Goal: Book appointment/travel/reservation

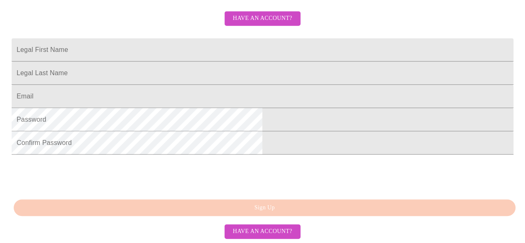
scroll to position [229, 0]
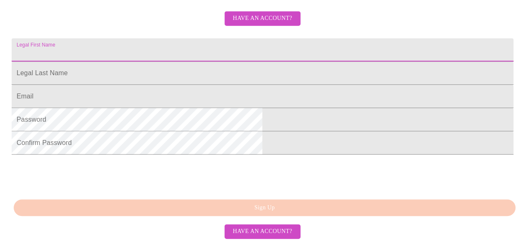
click at [262, 38] on input "Legal First Name" at bounding box center [263, 49] width 502 height 23
type input "[PERSON_NAME]"
click at [256, 78] on input "Legal First Name" at bounding box center [263, 72] width 502 height 23
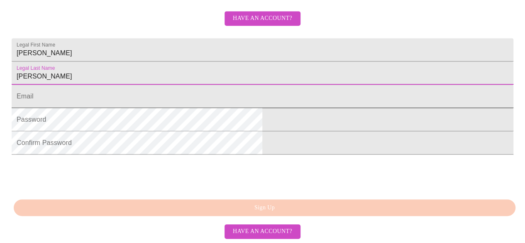
type input "[PERSON_NAME]"
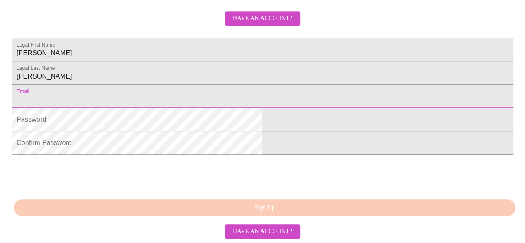
click at [257, 108] on input "Legal First Name" at bounding box center [263, 96] width 502 height 23
type input "[EMAIL_ADDRESS][PERSON_NAME][DOMAIN_NAME]"
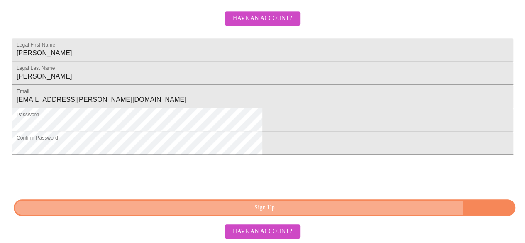
click at [364, 213] on span "Sign Up" at bounding box center [264, 208] width 483 height 10
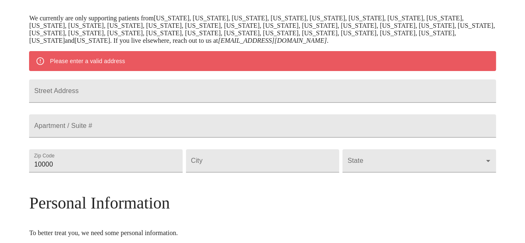
scroll to position [163, 0]
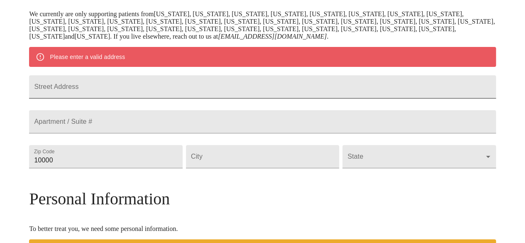
click at [281, 90] on input "Street Address" at bounding box center [262, 86] width 466 height 23
type input "[STREET_ADDRESS]"
click at [152, 168] on input "10000" at bounding box center [105, 156] width 153 height 23
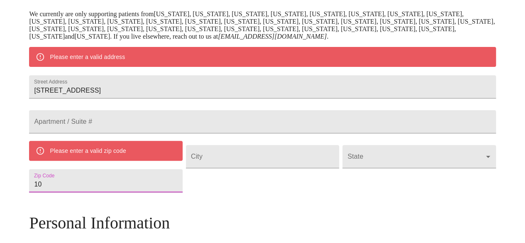
type input "1"
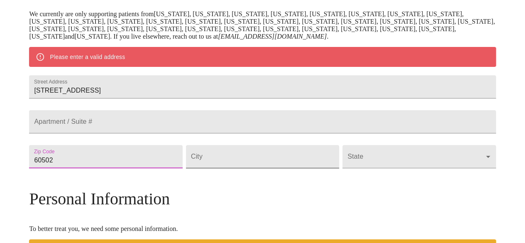
type input "60502"
click at [222, 168] on input "Street Address" at bounding box center [262, 156] width 153 height 23
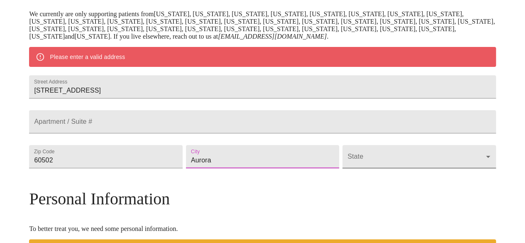
type input "Aurora"
click at [349, 177] on body "MyMenopauseRx Welcome to MyMenopauseRx Since it's your first time here, you'll …" at bounding box center [265, 168] width 525 height 654
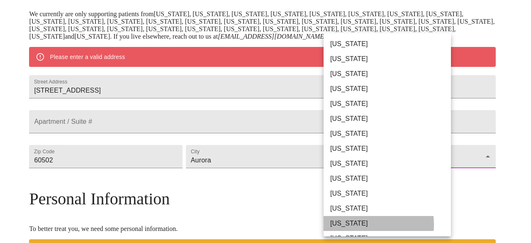
click at [351, 225] on li "[US_STATE]" at bounding box center [391, 223] width 134 height 15
type input "[US_STATE]"
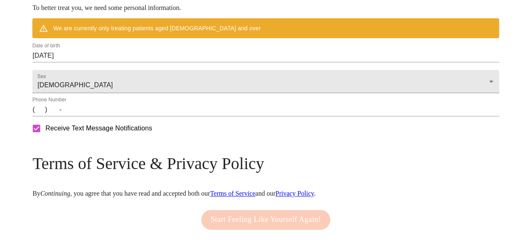
scroll to position [366, 0]
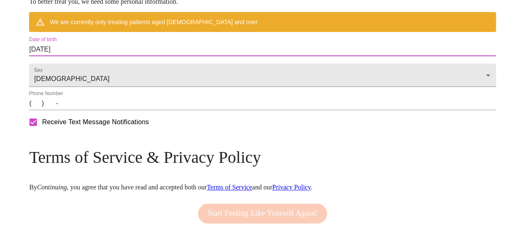
click at [103, 56] on input "[DATE]" at bounding box center [262, 49] width 466 height 13
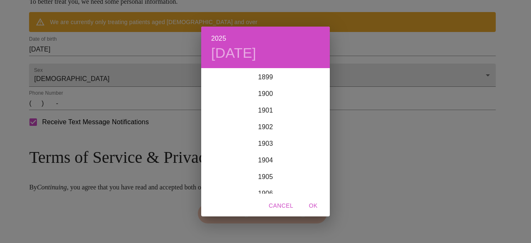
scroll to position [2042, 0]
click at [89, 68] on div "2025 [DATE] 1900 1901 1902 1903 1904 1905 1906 1907 1908 1909 1910 1911 1912 19…" at bounding box center [265, 121] width 531 height 243
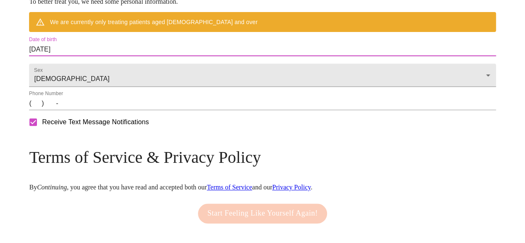
click at [91, 56] on input "[DATE]" at bounding box center [262, 49] width 466 height 13
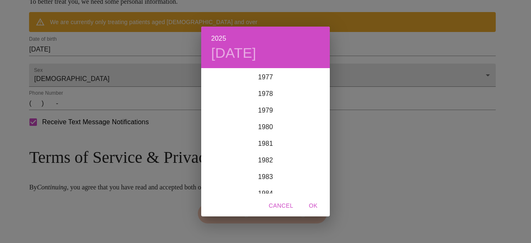
scroll to position [1286, 0]
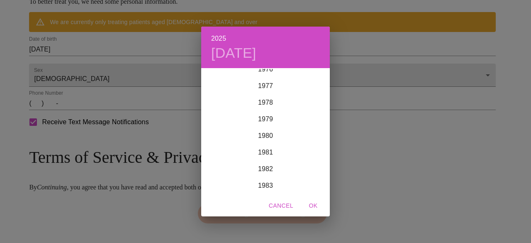
click at [263, 68] on div "1899 1900 1901 1902 1903 1904 1905 1906 1907 1908 1909 1910 1911 1912 1913 1914…" at bounding box center [265, 131] width 129 height 127
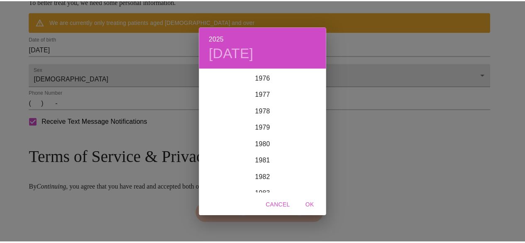
scroll to position [1269, 0]
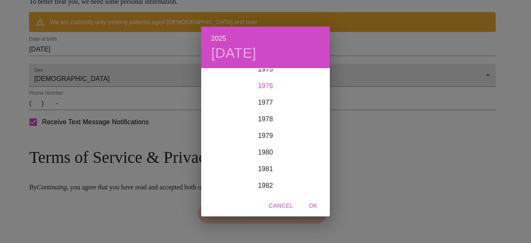
click at [257, 84] on div "1976" at bounding box center [265, 86] width 129 height 17
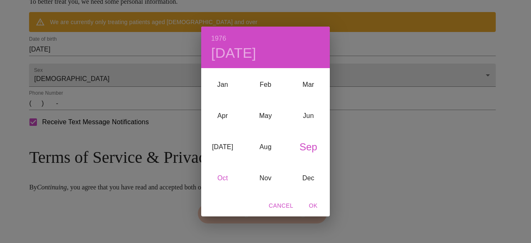
click at [227, 176] on div "Oct" at bounding box center [222, 177] width 43 height 31
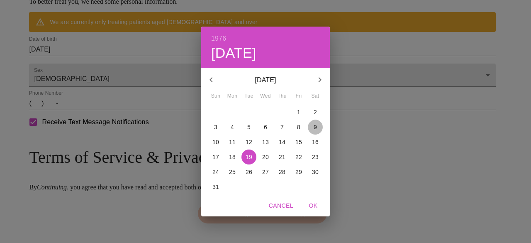
click at [317, 128] on span "9" at bounding box center [315, 127] width 15 height 8
click at [317, 207] on span "OK" at bounding box center [313, 205] width 20 height 10
type input "[DATE]"
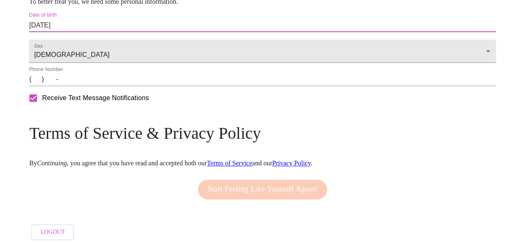
click at [91, 86] on input "(   )    -" at bounding box center [262, 79] width 466 height 13
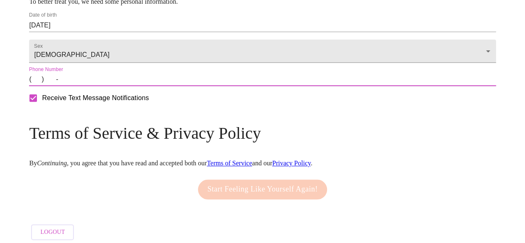
type input "[PHONE_NUMBER]"
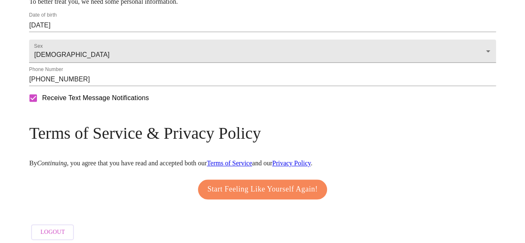
drag, startPoint x: 293, startPoint y: 210, endPoint x: 529, endPoint y: 154, distance: 242.2
click at [255, 196] on span "Start Feeling Like Yourself Again!" at bounding box center [262, 189] width 110 height 13
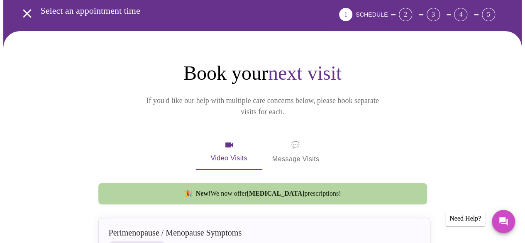
scroll to position [83, 0]
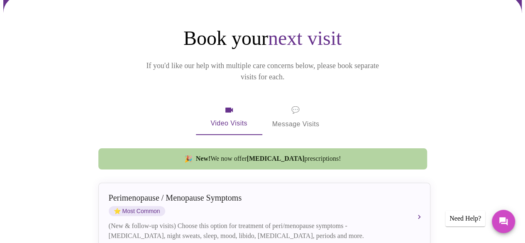
drag, startPoint x: 524, startPoint y: 96, endPoint x: 521, endPoint y: 112, distance: 16.9
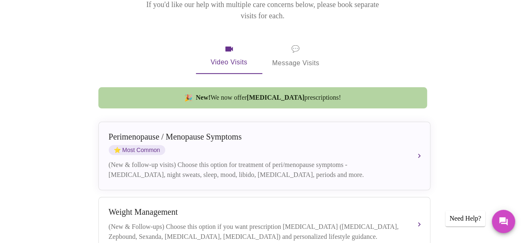
scroll to position [140, 0]
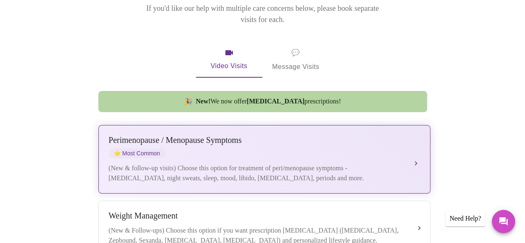
click at [305, 163] on div "(New & follow-up visits) Choose this option for treatment of peri/menopause sym…" at bounding box center [256, 173] width 295 height 20
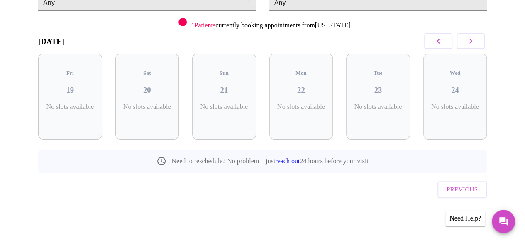
scroll to position [95, 0]
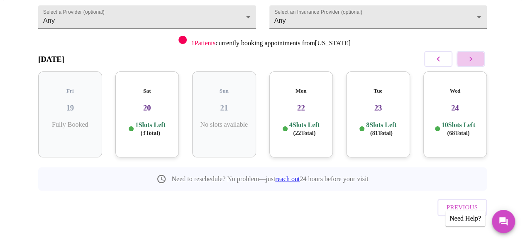
click at [476, 60] on icon "button" at bounding box center [471, 59] width 10 height 10
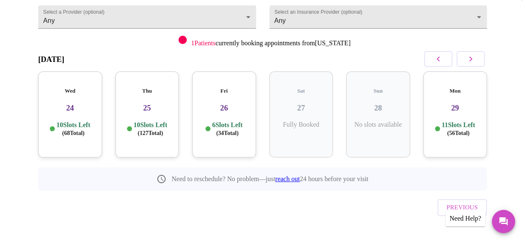
drag, startPoint x: 478, startPoint y: 60, endPoint x: 509, endPoint y: 32, distance: 42.0
click at [509, 32] on div "Select a Provider (optional) Any Any Select an Insurance Provider (optional) An…" at bounding box center [262, 121] width 518 height 273
click at [476, 60] on icon "button" at bounding box center [471, 59] width 10 height 10
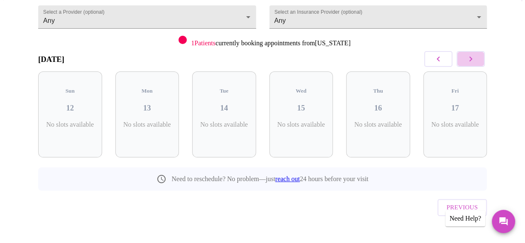
click at [476, 60] on icon "button" at bounding box center [471, 59] width 10 height 10
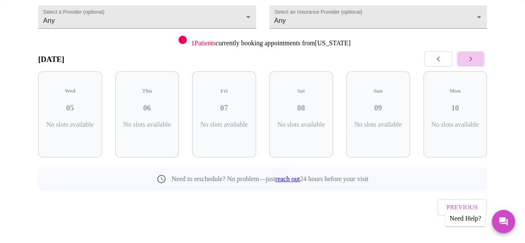
click at [476, 60] on icon "button" at bounding box center [471, 59] width 10 height 10
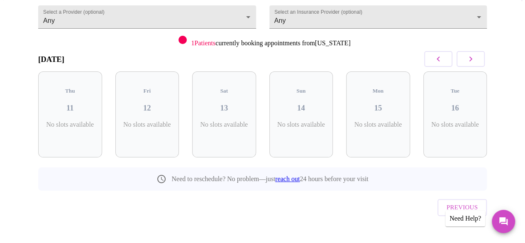
click at [476, 60] on icon "button" at bounding box center [471, 59] width 10 height 10
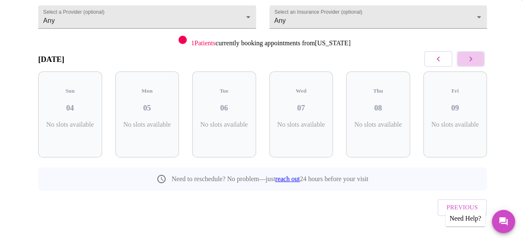
click at [476, 60] on icon "button" at bounding box center [471, 59] width 10 height 10
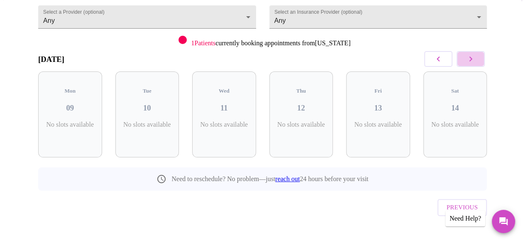
click at [476, 59] on icon "button" at bounding box center [471, 59] width 10 height 10
click at [440, 61] on icon "button" at bounding box center [438, 59] width 10 height 10
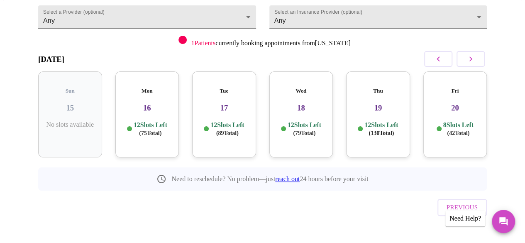
click at [159, 105] on div "Mon 16 12 Slots Left ( 75 Total)" at bounding box center [147, 114] width 64 height 86
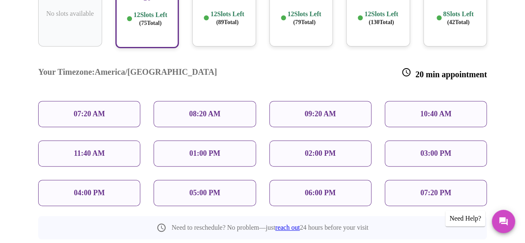
scroll to position [206, 0]
click at [184, 179] on div "05:00 PM" at bounding box center [205, 192] width 102 height 26
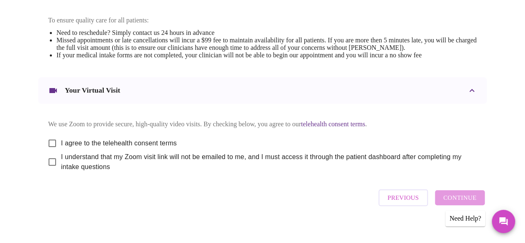
scroll to position [357, 0]
click at [49, 145] on input "I agree to the telehealth consent terms" at bounding box center [52, 142] width 17 height 17
checkbox input "true"
click at [48, 166] on input "I understand that my Zoom visit link will not be emailed to me, and I must acce…" at bounding box center [52, 160] width 17 height 17
checkbox input "true"
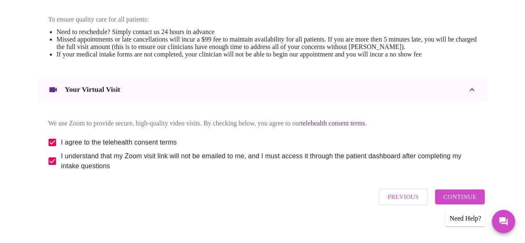
scroll to position [373, 0]
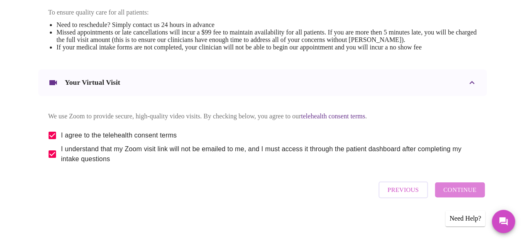
click at [476, 193] on span "Continue" at bounding box center [459, 189] width 33 height 11
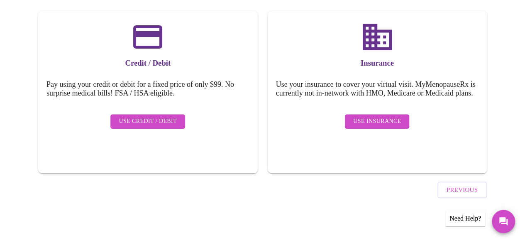
scroll to position [122, 0]
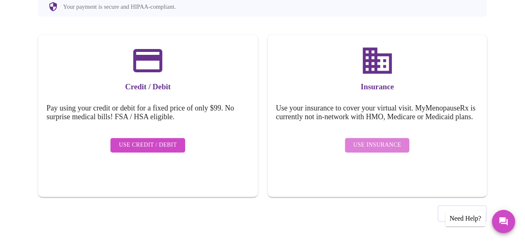
click at [383, 147] on span "Use Insurance" at bounding box center [377, 145] width 48 height 10
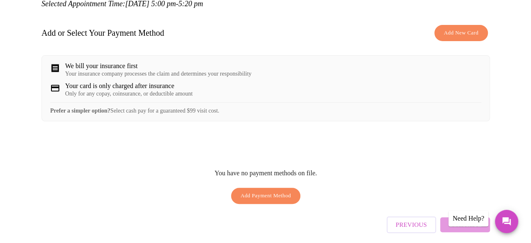
scroll to position [115, 0]
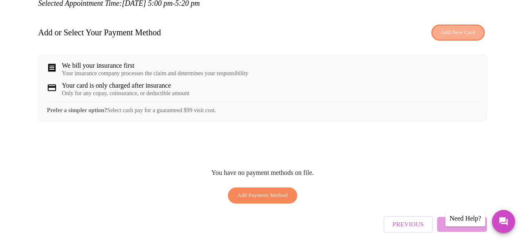
click at [456, 32] on span "Add New Card" at bounding box center [458, 33] width 34 height 10
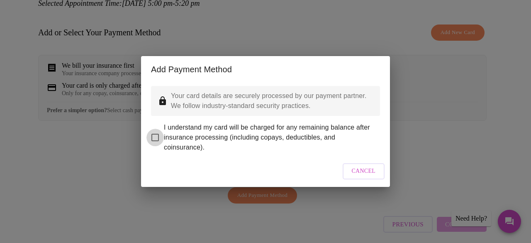
click at [155, 131] on input "I understand my card will be charged for any remaining balance after insurance …" at bounding box center [154, 137] width 17 height 17
checkbox input "true"
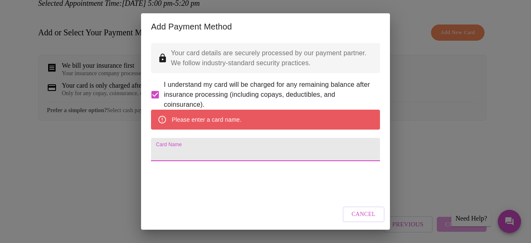
click at [208, 161] on input "Card Name" at bounding box center [265, 149] width 229 height 23
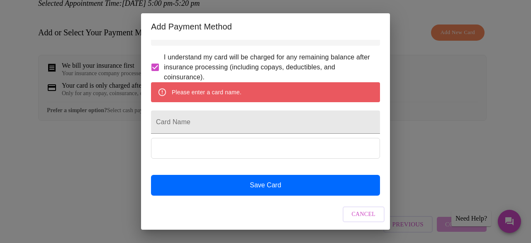
scroll to position [49, 0]
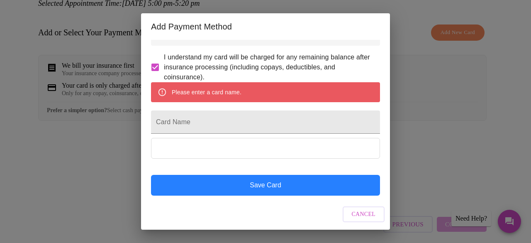
click at [203, 188] on button "Save Card" at bounding box center [265, 185] width 229 height 21
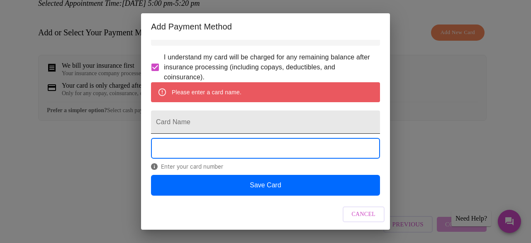
click at [203, 112] on input "Card Name" at bounding box center [265, 121] width 229 height 23
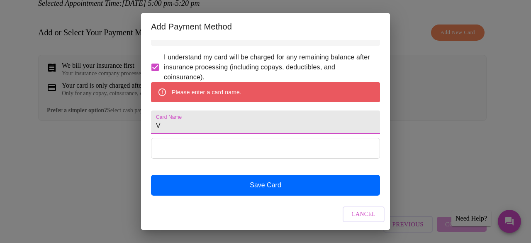
scroll to position [25, 0]
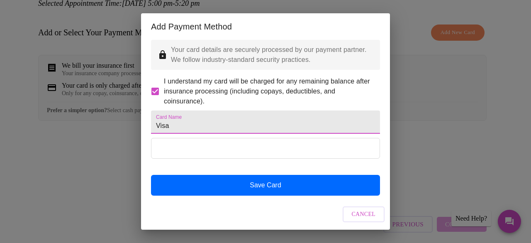
type input "Visa"
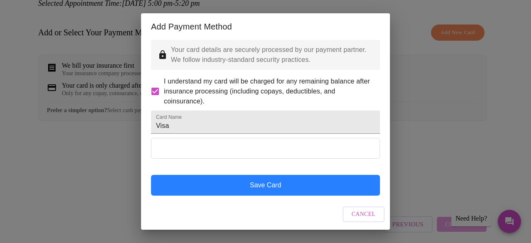
click at [210, 183] on button "Save Card" at bounding box center [265, 185] width 229 height 21
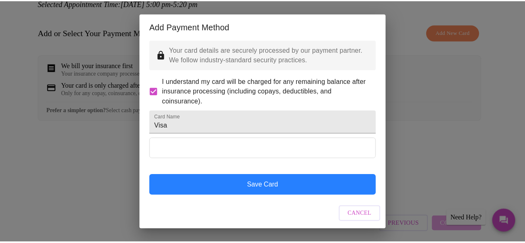
scroll to position [3, 0]
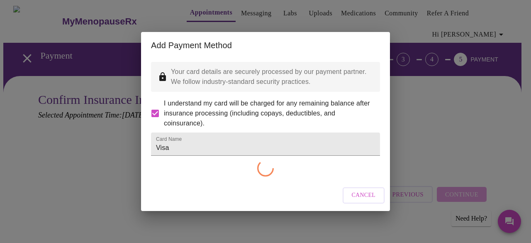
checkbox input "false"
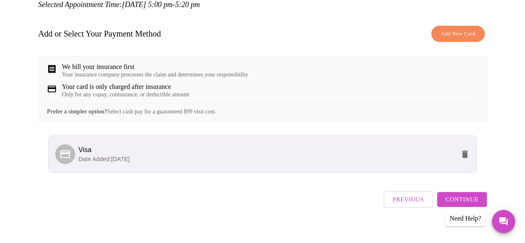
scroll to position [129, 0]
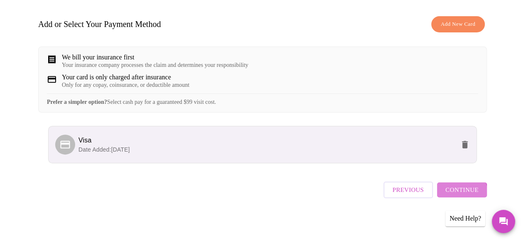
click at [460, 195] on span "Continue" at bounding box center [461, 189] width 33 height 11
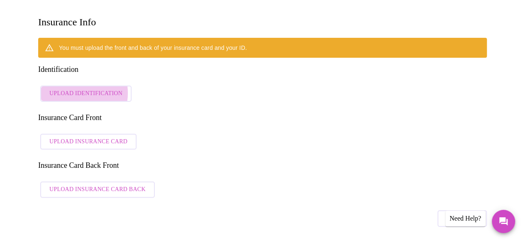
click at [74, 88] on span "Upload Identification" at bounding box center [85, 93] width 73 height 10
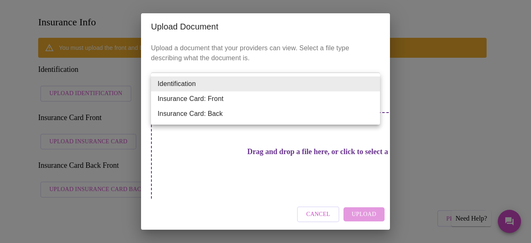
click at [225, 84] on li "Identification" at bounding box center [265, 83] width 229 height 15
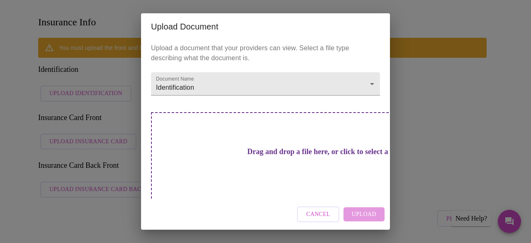
click at [362, 212] on div "Cancel Upload" at bounding box center [265, 214] width 249 height 31
click at [364, 211] on div "Cancel Upload" at bounding box center [265, 214] width 249 height 31
click at [319, 183] on div "Drag and drop a file here, or click to select a file" at bounding box center [323, 168] width 345 height 112
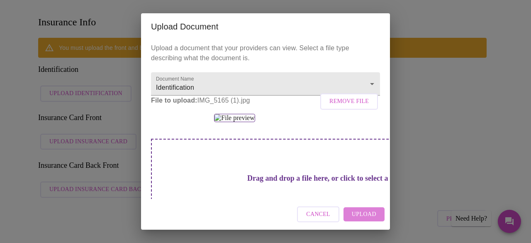
click at [368, 212] on span "Upload" at bounding box center [364, 214] width 24 height 10
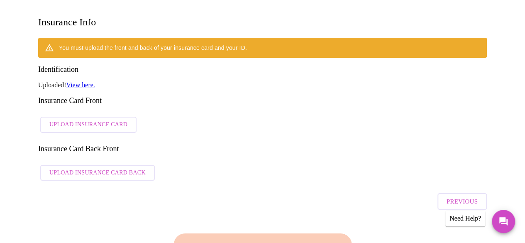
click at [203, 93] on div "You must upload the front and back of your insurance card and your ID. Identifi…" at bounding box center [262, 111] width 449 height 147
click at [93, 120] on span "Upload Insurance Card" at bounding box center [88, 125] width 78 height 10
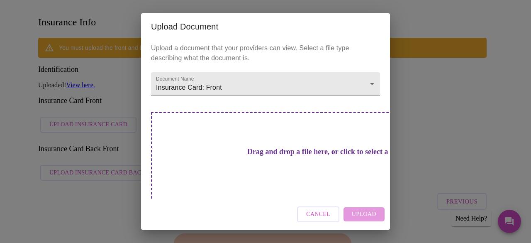
click at [293, 160] on div "Drag and drop a file here, or click to select a file" at bounding box center [323, 168] width 345 height 112
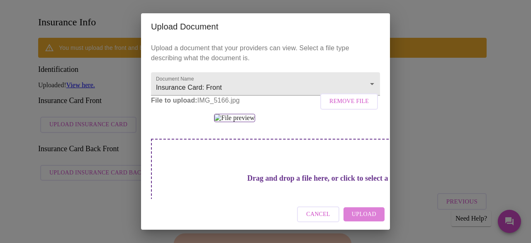
click at [363, 211] on span "Upload" at bounding box center [364, 214] width 24 height 10
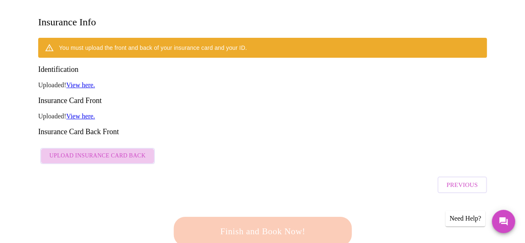
click at [112, 151] on span "Upload Insurance Card Back" at bounding box center [97, 156] width 96 height 10
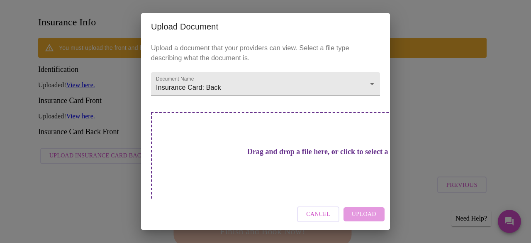
click at [372, 215] on div "Cancel Upload" at bounding box center [265, 214] width 249 height 31
click at [369, 213] on div "Cancel Upload" at bounding box center [265, 214] width 249 height 31
click at [355, 164] on div "Drag and drop a file here, or click to select a file" at bounding box center [323, 168] width 345 height 112
click at [314, 162] on div "Drag and drop a file here, or click to select a file" at bounding box center [323, 168] width 345 height 112
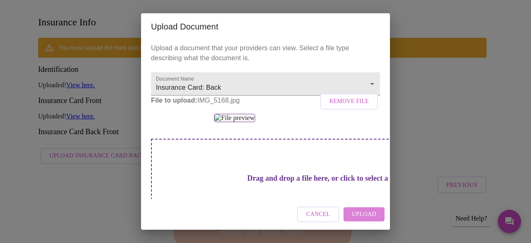
click at [364, 219] on span "Upload" at bounding box center [364, 214] width 24 height 10
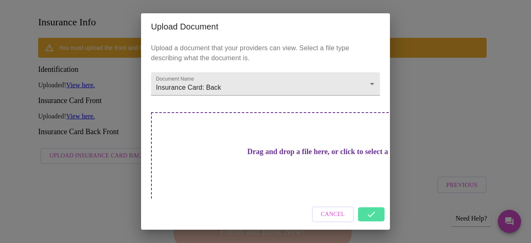
click at [406, 144] on div "Upload Document Upload a document that your providers can view. Select a file t…" at bounding box center [265, 121] width 531 height 243
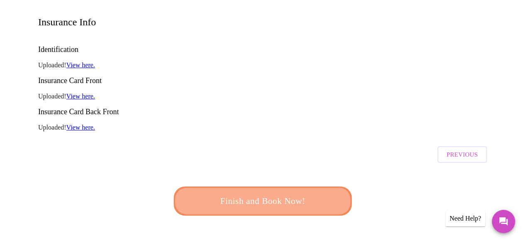
click at [320, 193] on span "Finish and Book Now!" at bounding box center [263, 201] width 160 height 16
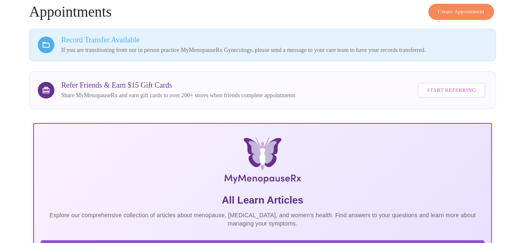
scroll to position [129, 0]
